Goal: Navigation & Orientation: Find specific page/section

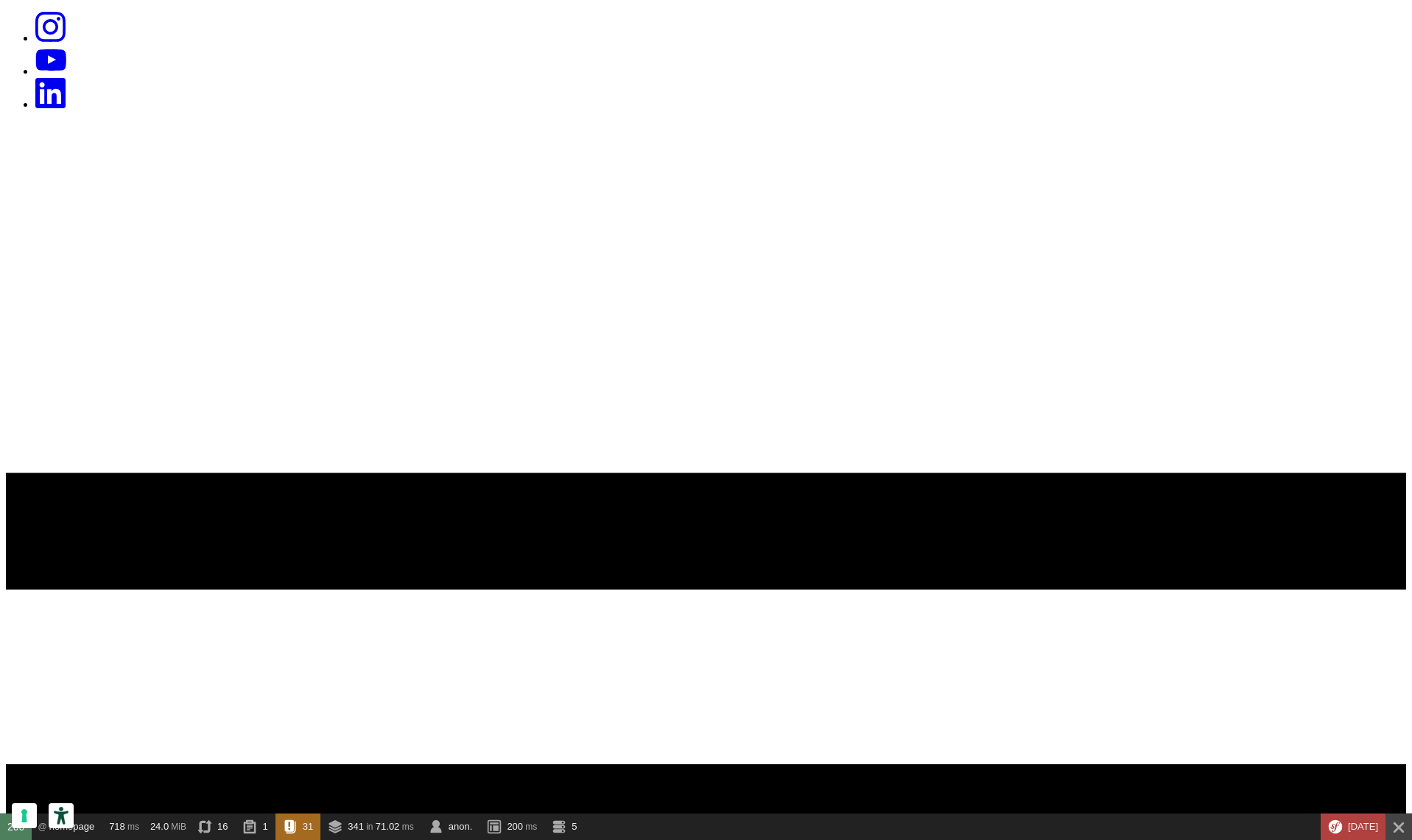
click at [1324, 123] on icon at bounding box center [706, 823] width 1401 height 1400
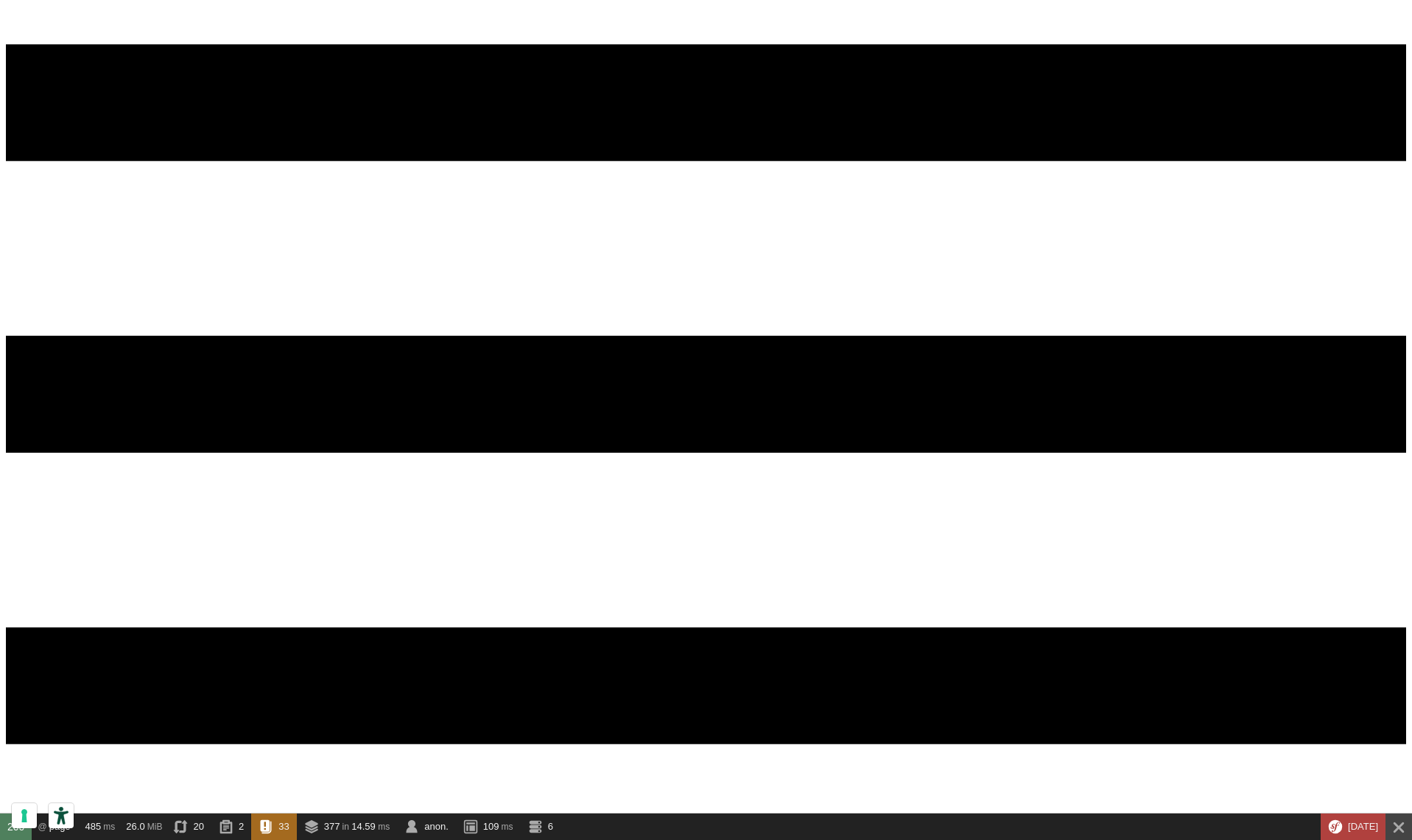
scroll to position [357, 0]
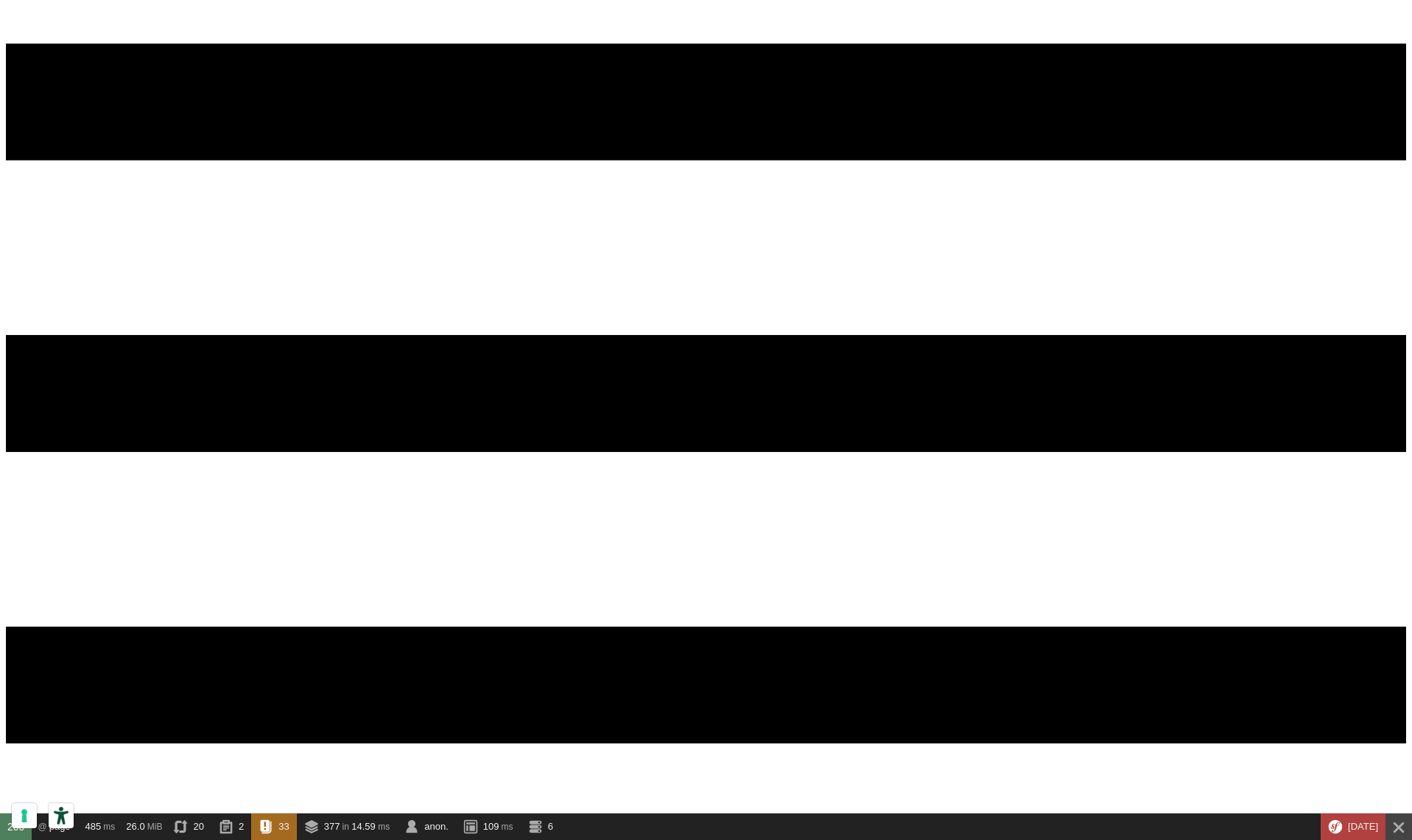
click at [1399, 828] on icon "Symfony Web Debug Toolbar" at bounding box center [1399, 828] width 11 height 11
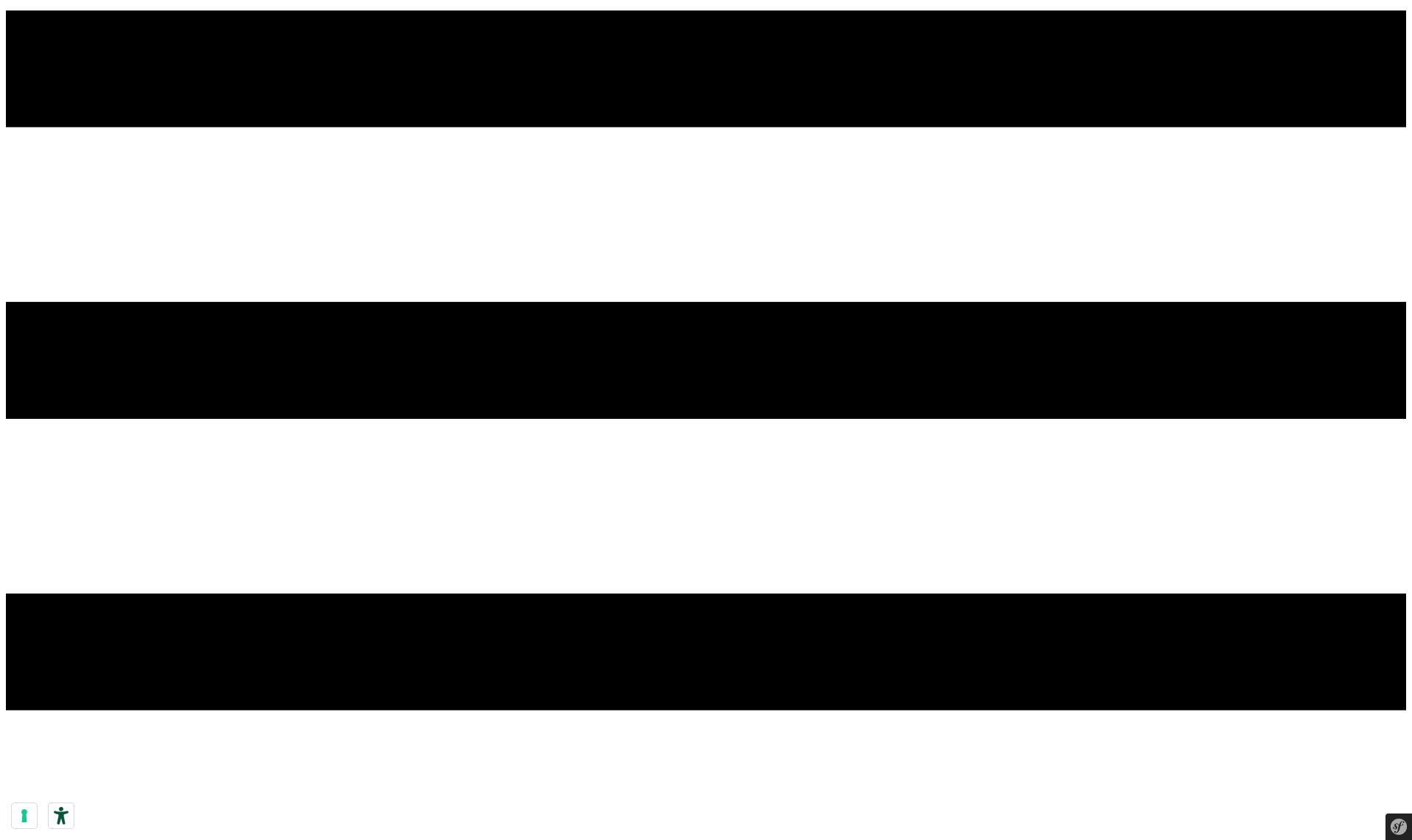
scroll to position [391, 0]
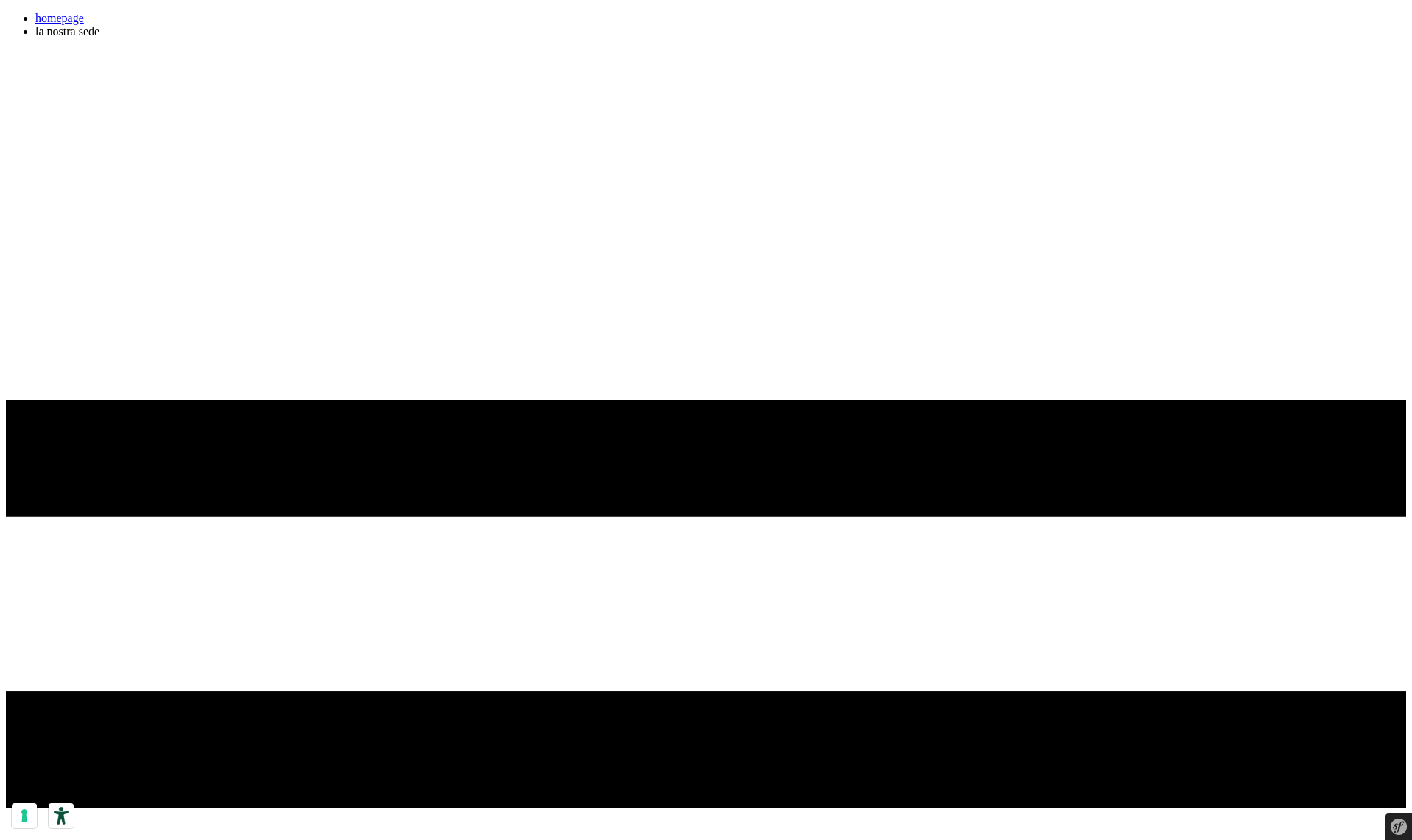
scroll to position [391, 0]
